Goal: Transaction & Acquisition: Download file/media

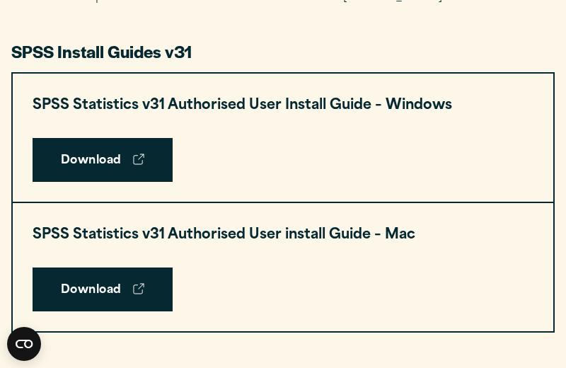
scroll to position [674, 0]
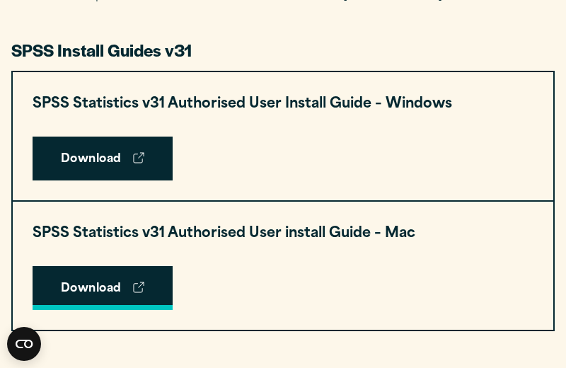
click at [112, 275] on link "Download" at bounding box center [103, 288] width 140 height 44
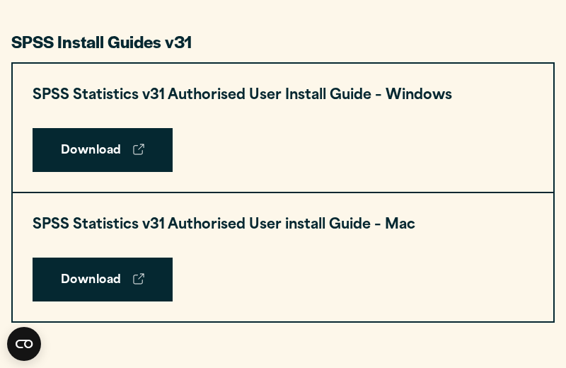
scroll to position [692, 0]
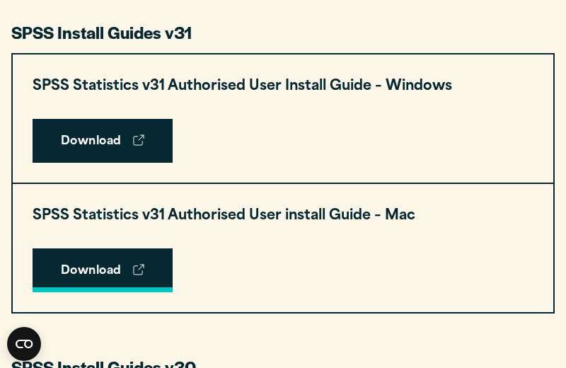
click at [134, 268] on icon at bounding box center [138, 269] width 11 height 11
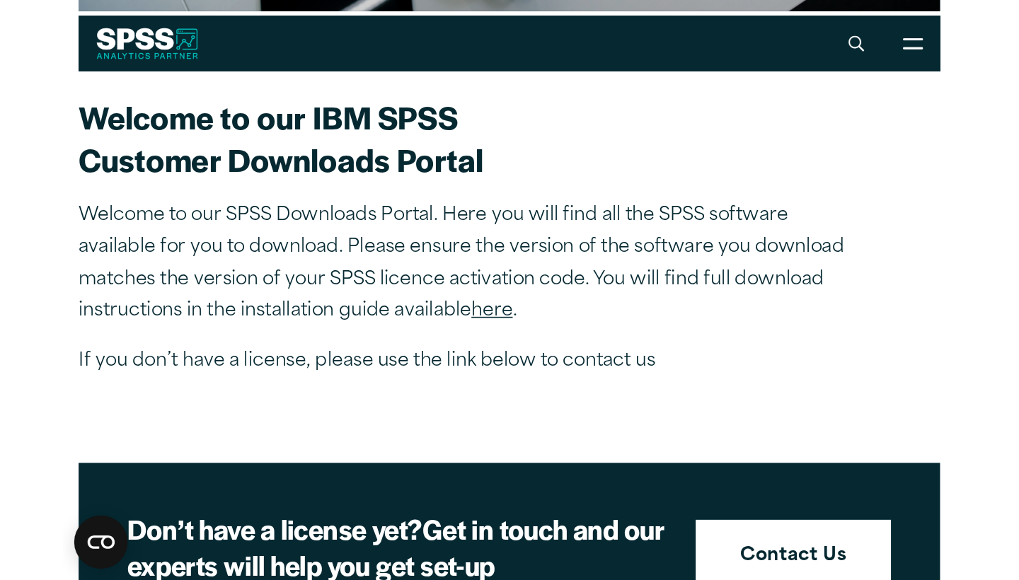
scroll to position [331, 0]
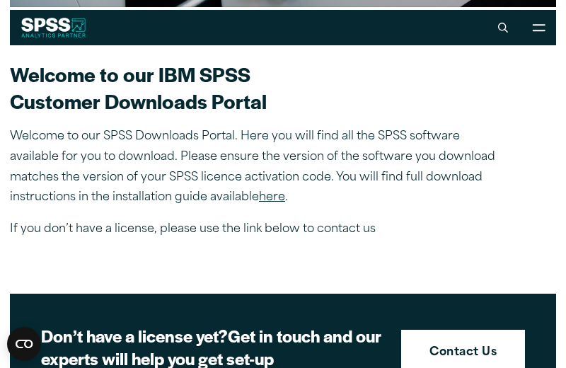
click at [275, 199] on link "here" at bounding box center [272, 197] width 26 height 11
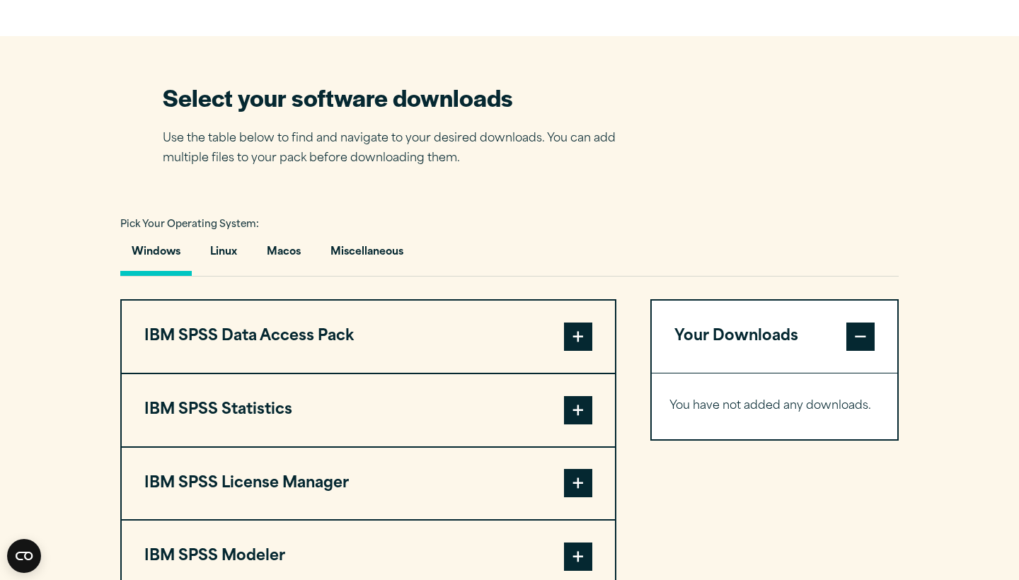
scroll to position [813, 0]
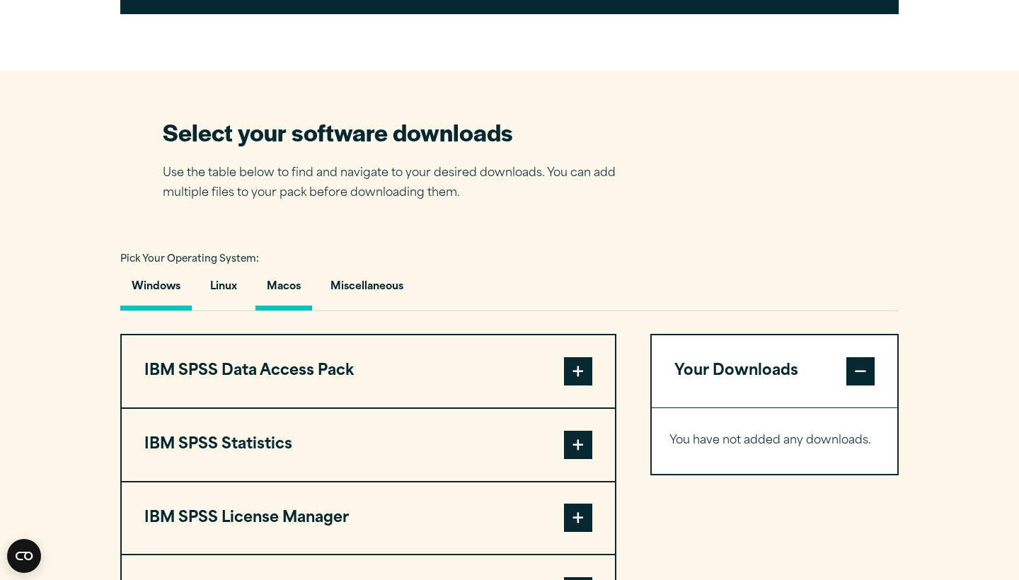
click at [292, 299] on button "Macos" at bounding box center [284, 290] width 57 height 40
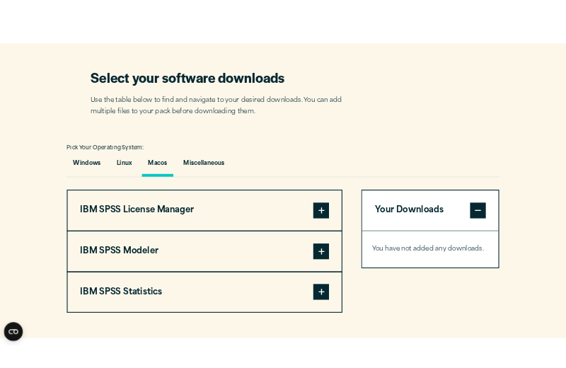
scroll to position [847, 0]
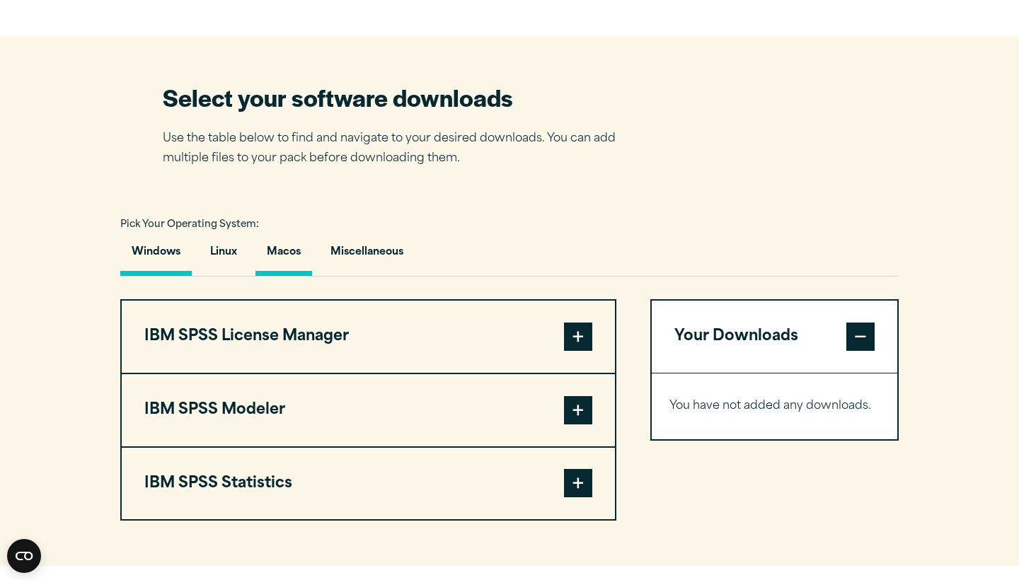
click at [176, 251] on button "Windows" at bounding box center [155, 256] width 71 height 40
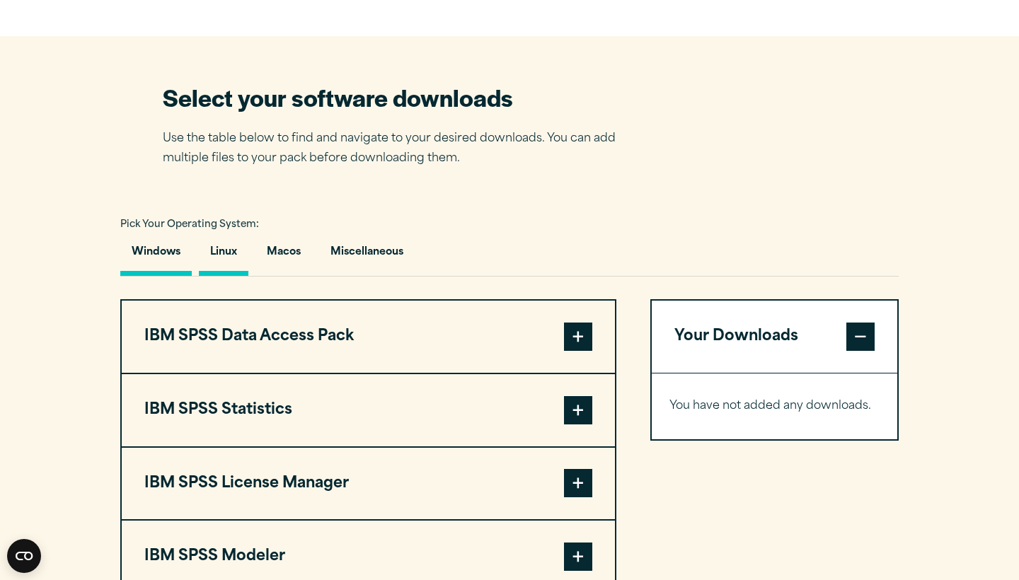
click at [210, 253] on button "Linux" at bounding box center [224, 256] width 50 height 40
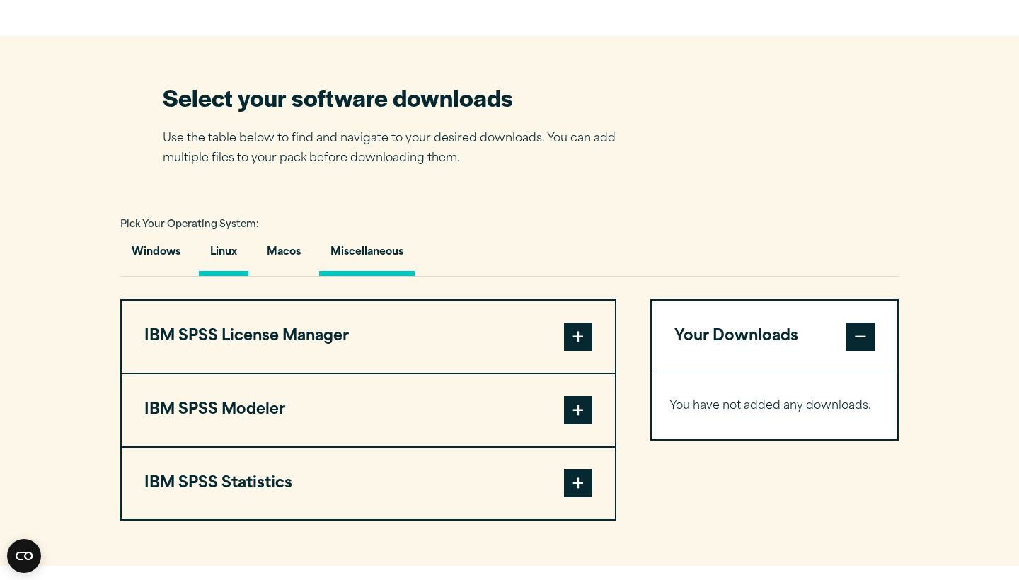
click at [378, 275] on button "Miscellaneous" at bounding box center [367, 256] width 96 height 40
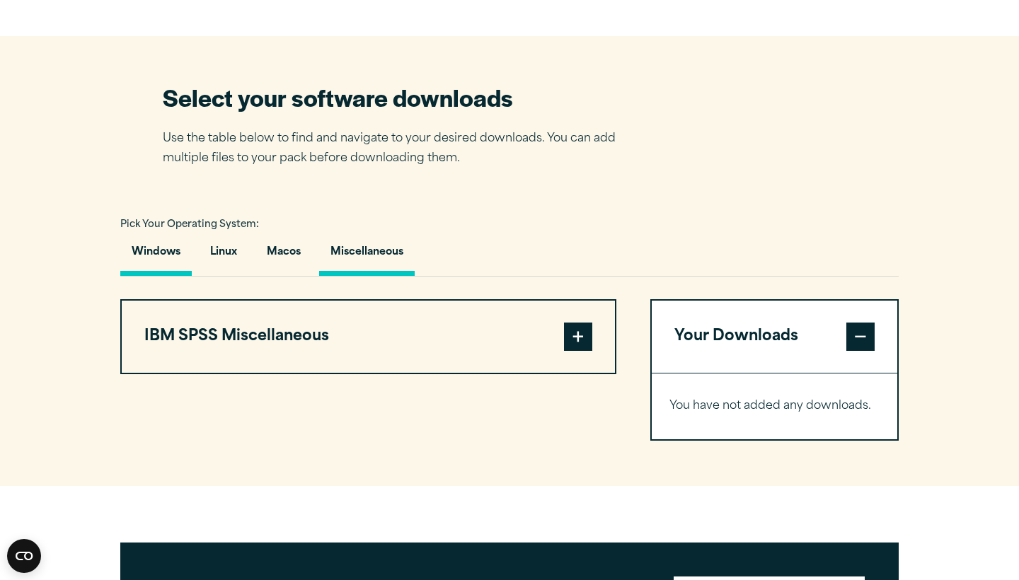
click at [173, 246] on button "Windows" at bounding box center [155, 256] width 71 height 40
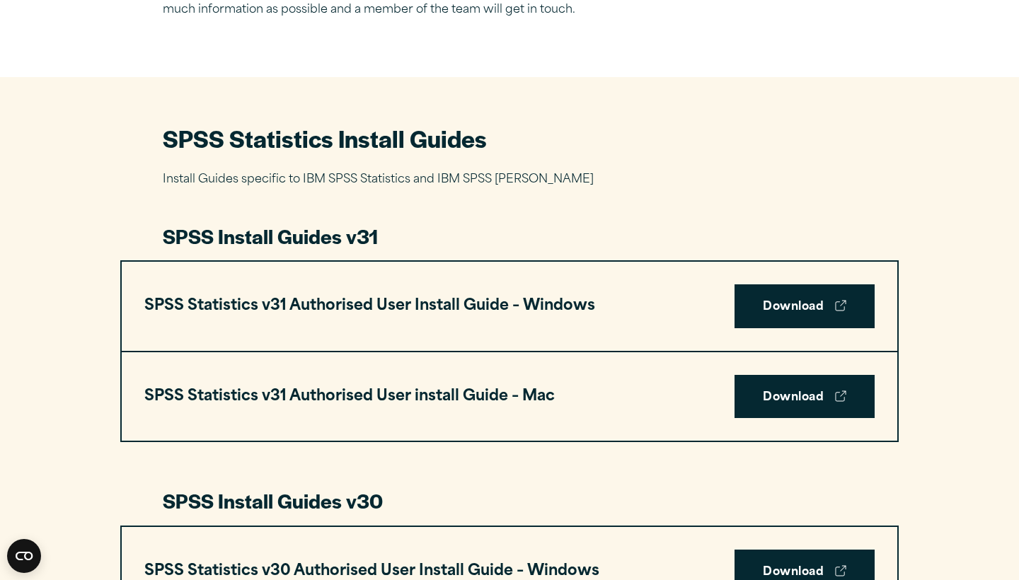
scroll to position [510, 0]
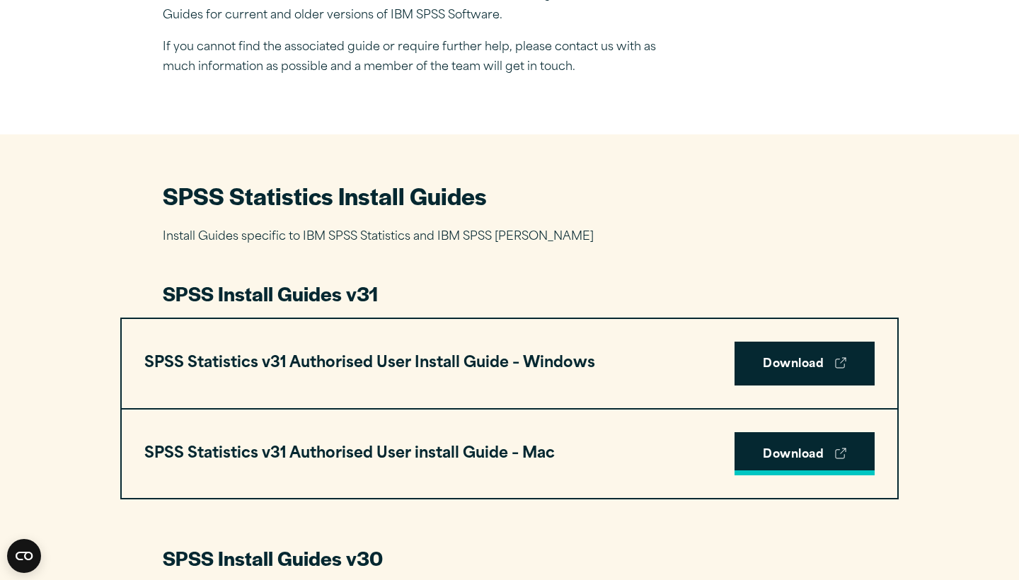
click at [566, 367] on link "Download" at bounding box center [805, 455] width 140 height 44
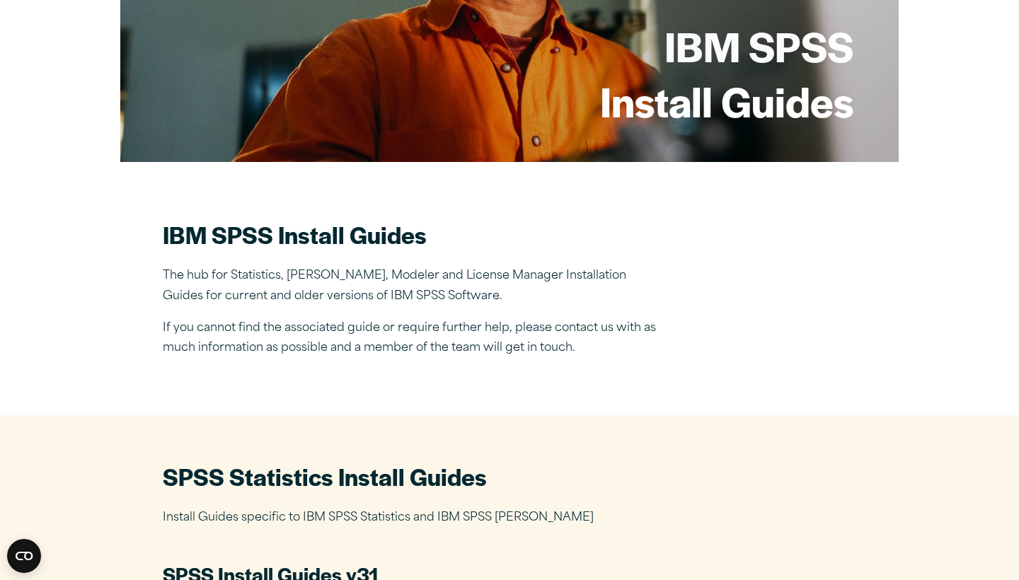
scroll to position [372, 0]
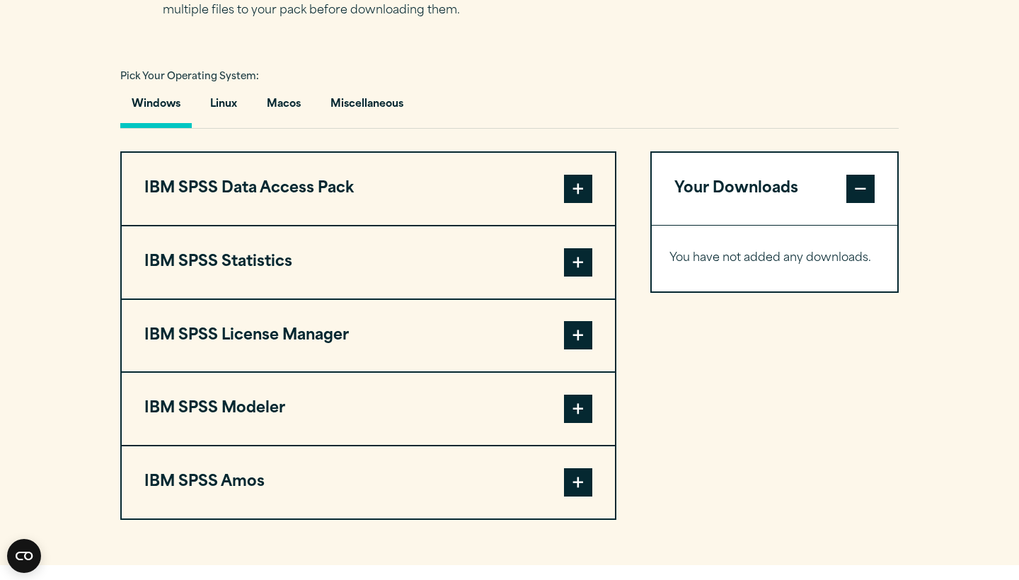
scroll to position [1002, 0]
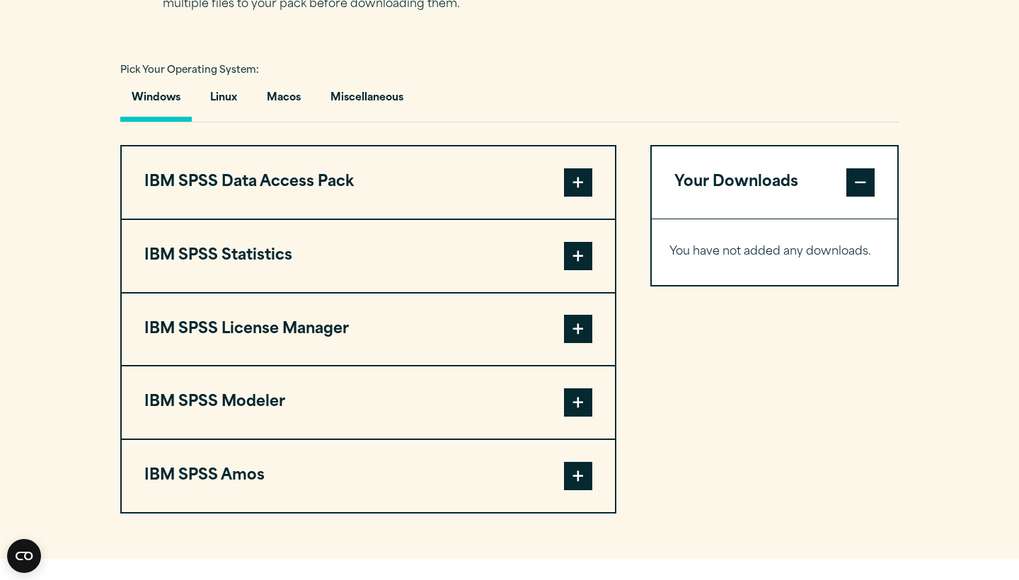
click at [581, 261] on span at bounding box center [578, 256] width 28 height 28
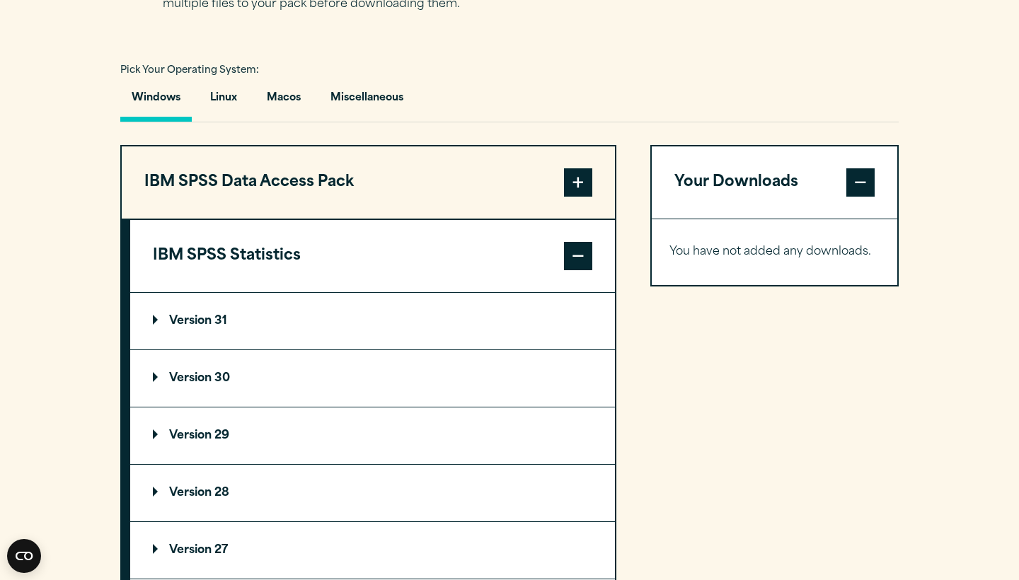
click at [212, 324] on p "Version 31" at bounding box center [190, 321] width 74 height 11
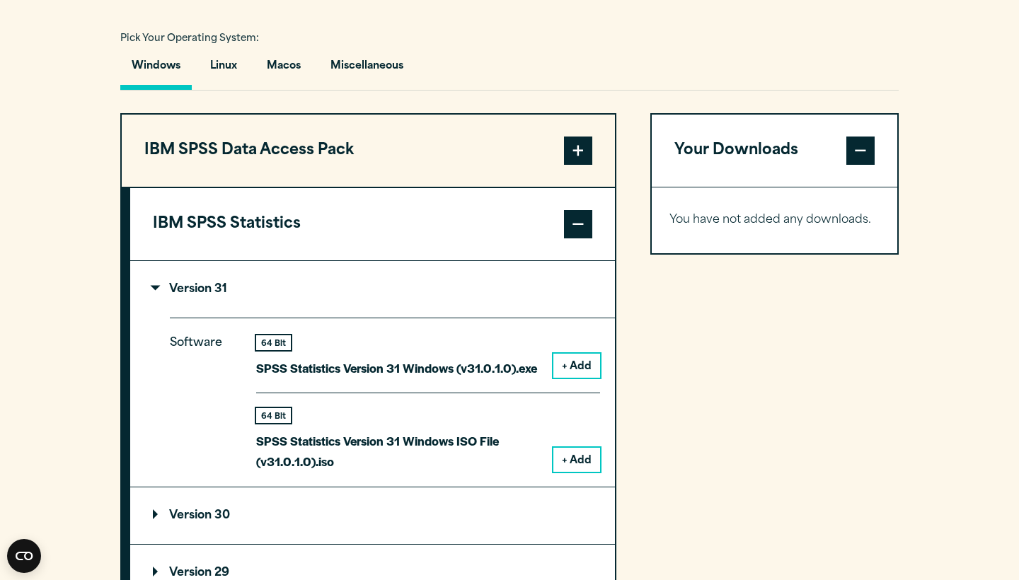
scroll to position [1033, 0]
click at [585, 356] on button "+ Add" at bounding box center [577, 367] width 47 height 24
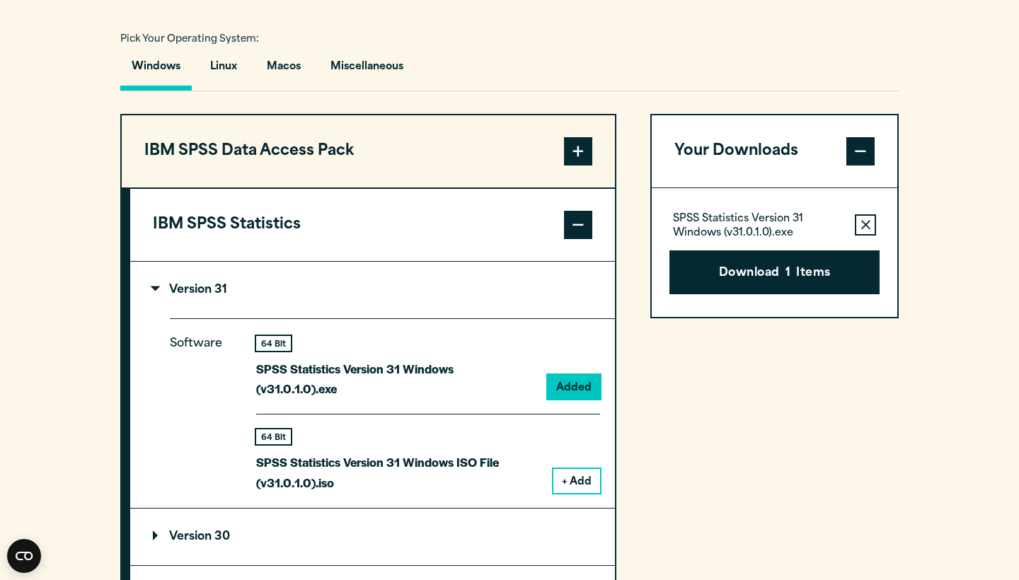
click at [869, 222] on icon "button" at bounding box center [866, 225] width 9 height 10
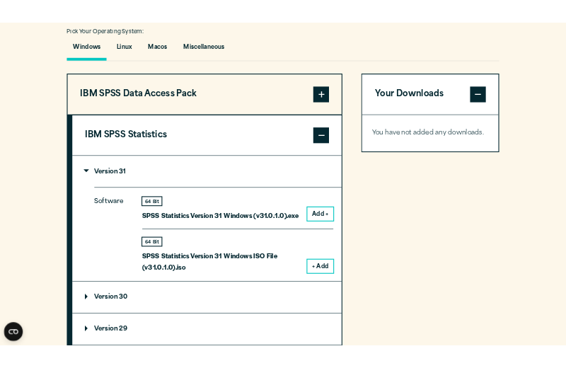
scroll to position [1055, 0]
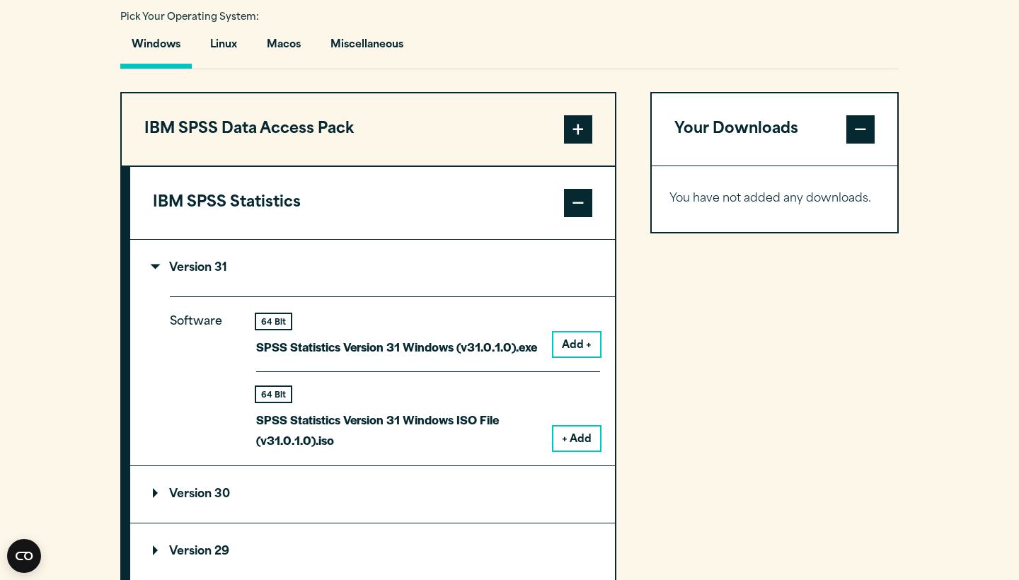
click at [586, 344] on button "Add +" at bounding box center [577, 345] width 47 height 24
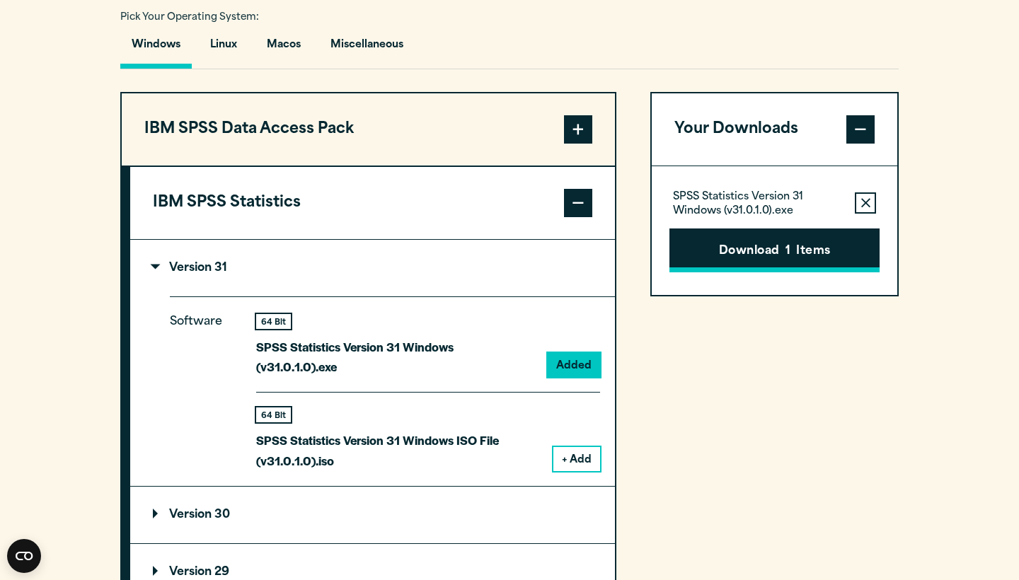
click at [749, 240] on button "Download 1 Items" at bounding box center [775, 251] width 210 height 44
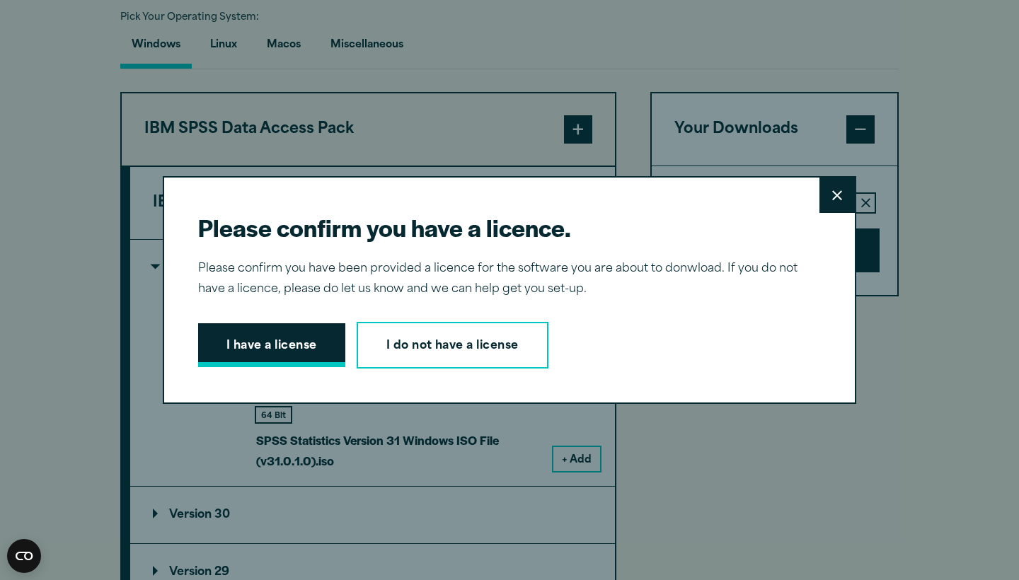
click at [304, 353] on button "I have a license" at bounding box center [271, 346] width 147 height 44
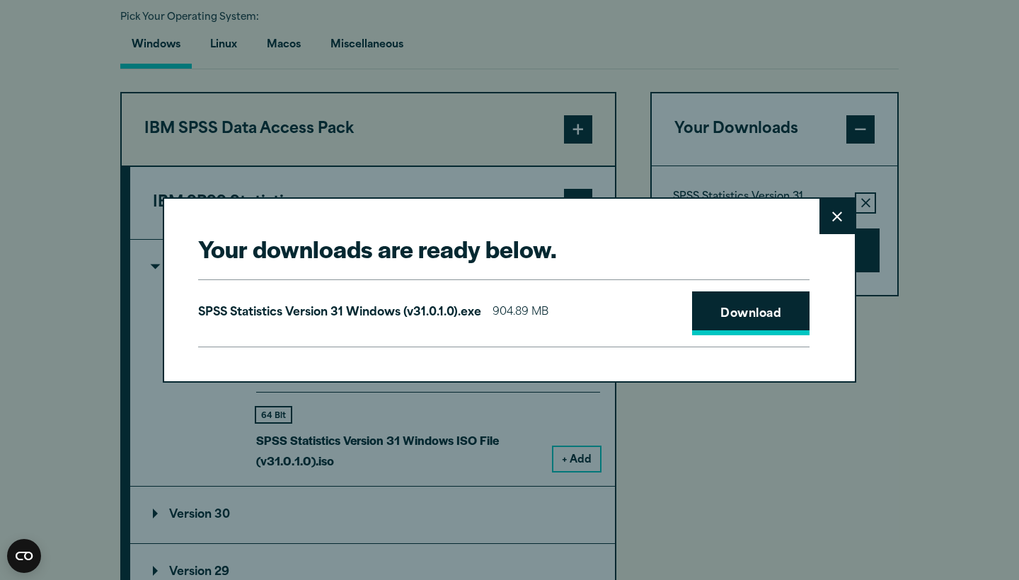
click at [733, 324] on link "Download" at bounding box center [751, 314] width 118 height 44
click at [849, 211] on button "Close" at bounding box center [837, 216] width 35 height 35
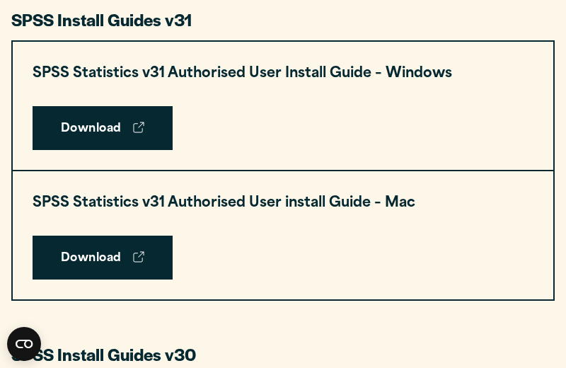
scroll to position [706, 0]
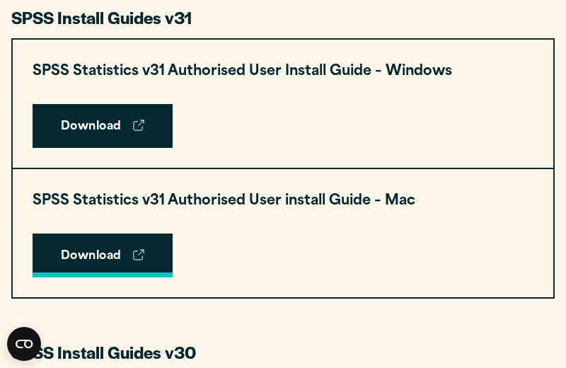
click at [135, 247] on link "Download" at bounding box center [103, 256] width 140 height 44
